Goal: Information Seeking & Learning: Learn about a topic

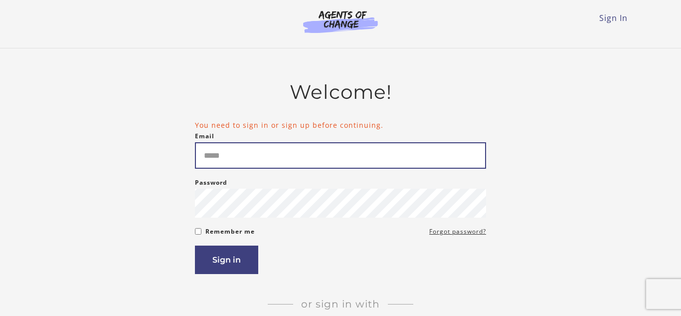
type input "**********"
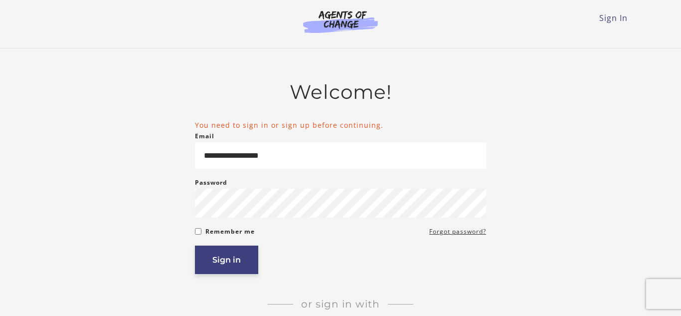
drag, startPoint x: 0, startPoint y: 0, endPoint x: 223, endPoint y: 260, distance: 342.9
click at [222, 262] on button "Sign in" at bounding box center [226, 259] width 63 height 28
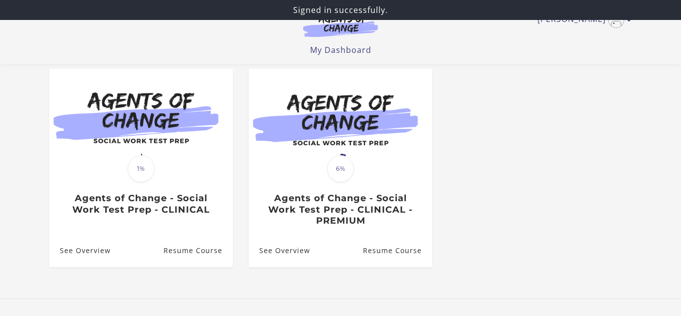
scroll to position [94, 0]
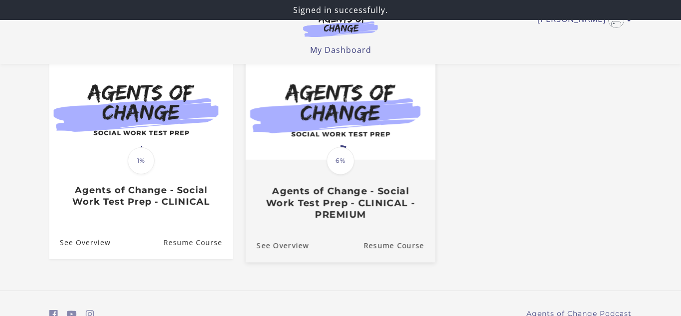
click at [331, 122] on img at bounding box center [340, 108] width 189 height 102
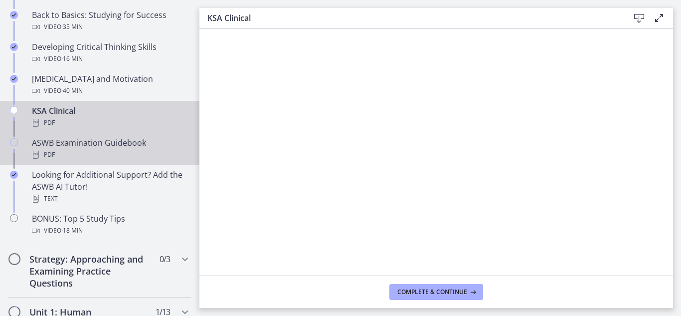
scroll to position [387, 0]
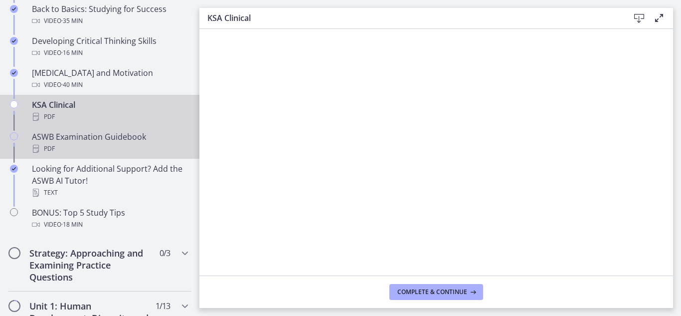
click at [99, 145] on div "PDF" at bounding box center [110, 149] width 156 height 12
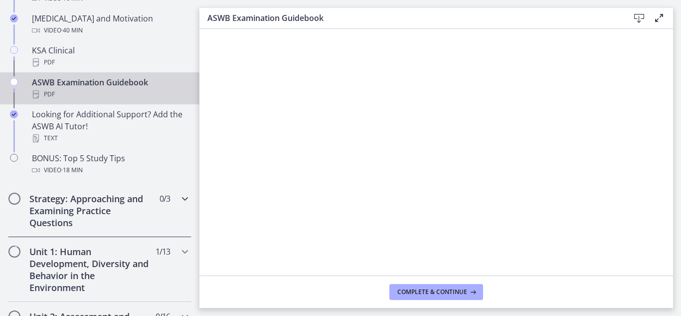
scroll to position [442, 0]
click at [186, 198] on icon "Chapters" at bounding box center [185, 198] width 12 height 12
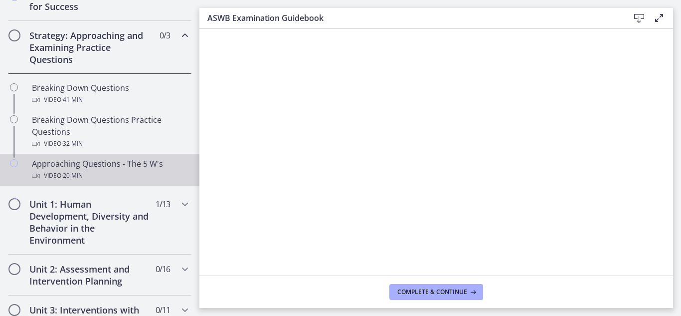
scroll to position [211, 0]
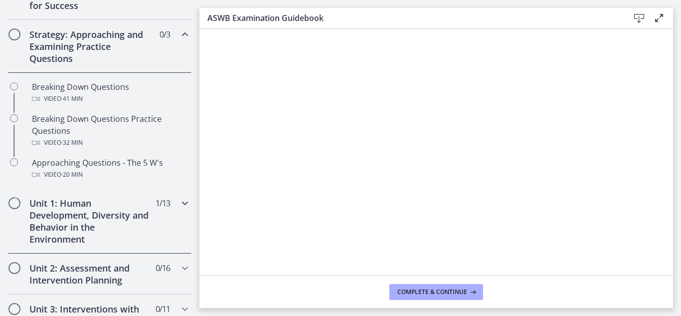
click at [16, 198] on span "Chapters" at bounding box center [14, 203] width 10 height 10
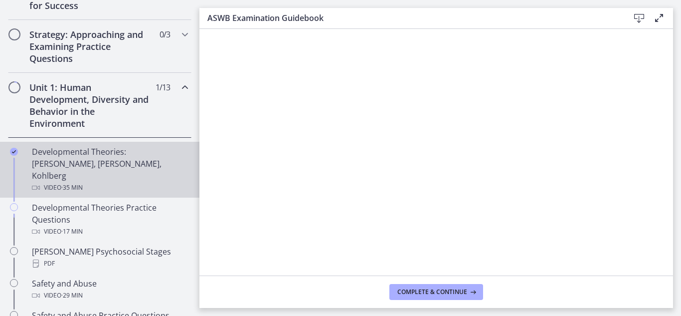
click at [136, 154] on div "Developmental Theories: Erikson, Piaget, Kohlberg Video · 35 min" at bounding box center [110, 170] width 156 height 48
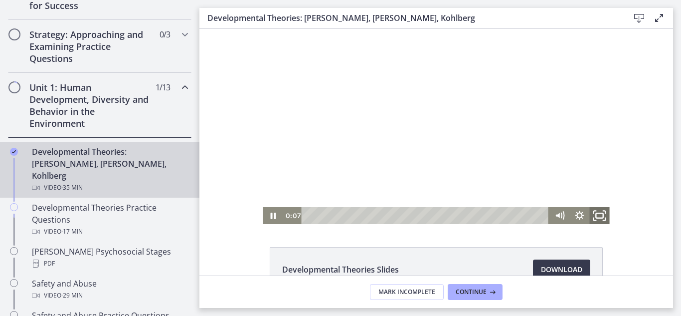
click at [601, 223] on icon "Fullscreen" at bounding box center [600, 215] width 24 height 20
drag, startPoint x: 281, startPoint y: 217, endPoint x: 449, endPoint y: 253, distance: 171.8
click at [281, 217] on icon "Pause" at bounding box center [273, 215] width 24 height 20
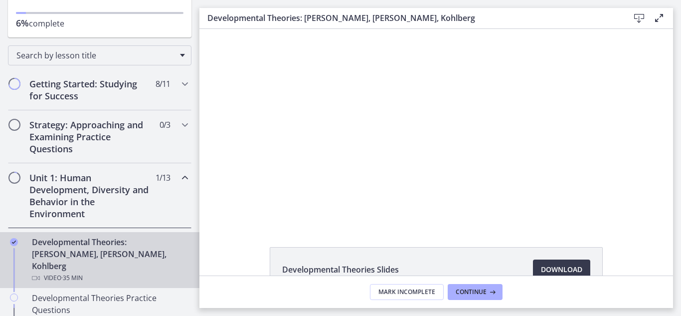
scroll to position [120, 0]
click at [191, 181] on div "Unit 1: Human Development, Diversity and Behavior in the Environment 1 / 13 Com…" at bounding box center [99, 196] width 199 height 65
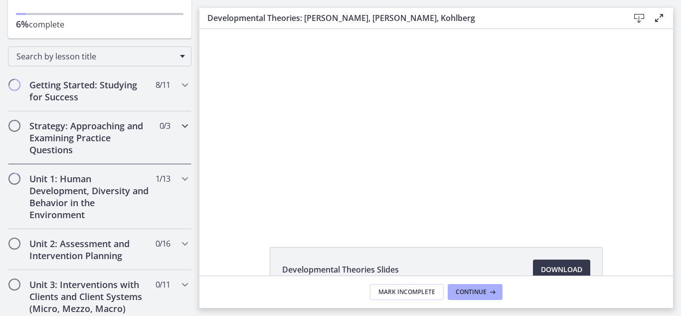
click at [180, 126] on icon "Chapters" at bounding box center [185, 126] width 12 height 12
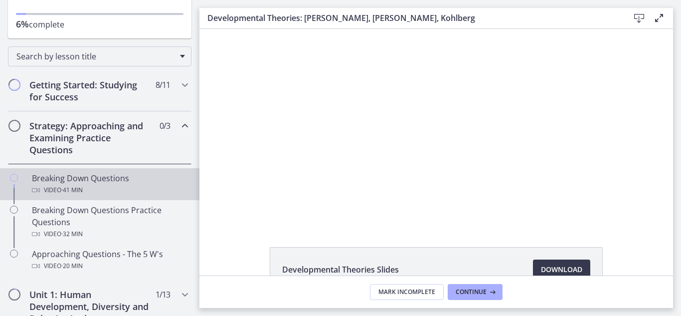
click at [57, 184] on div "Video · 41 min" at bounding box center [110, 190] width 156 height 12
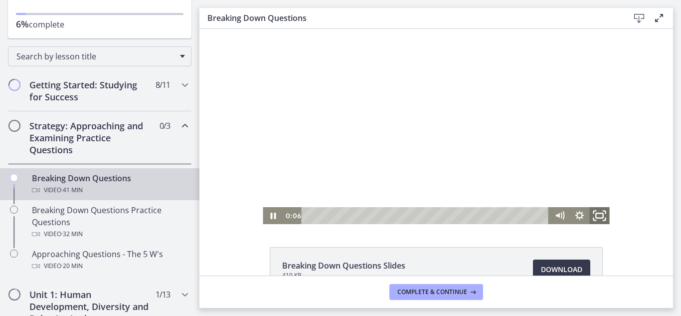
click at [596, 212] on icon "Fullscreen" at bounding box center [600, 215] width 24 height 20
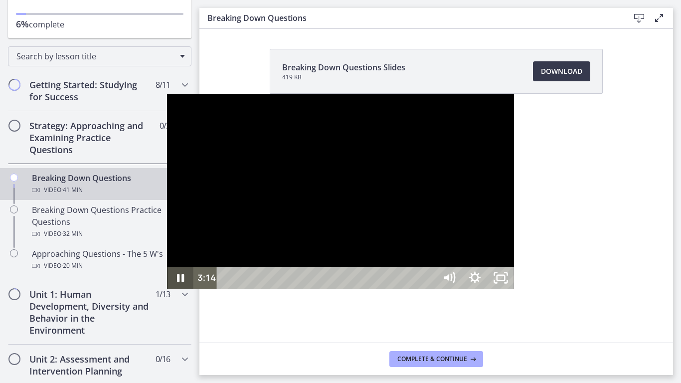
click at [177, 283] on icon "Pause" at bounding box center [180, 278] width 7 height 8
